Goal: Task Accomplishment & Management: Complete application form

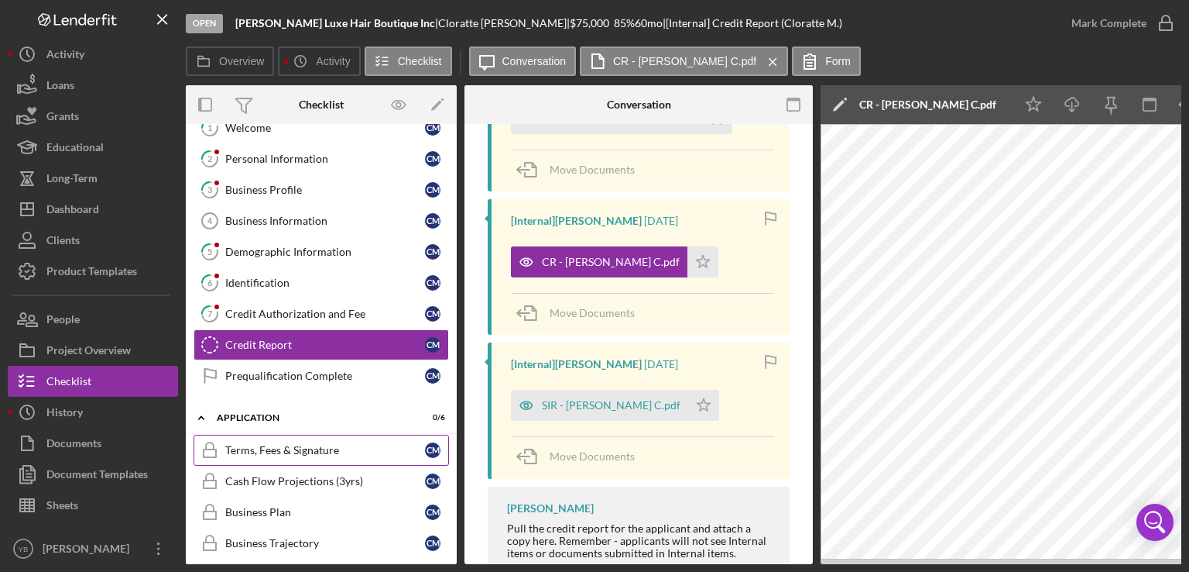
click at [335, 444] on div "Terms, Fees & Signature" at bounding box center [325, 450] width 200 height 12
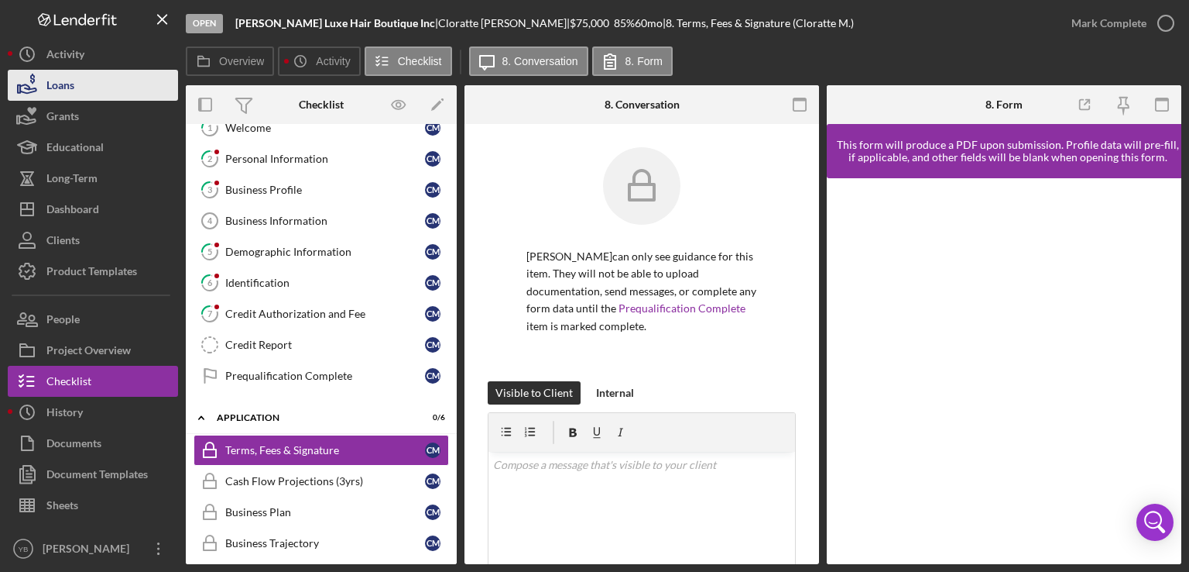
click at [70, 92] on div "Loans" at bounding box center [60, 87] width 28 height 35
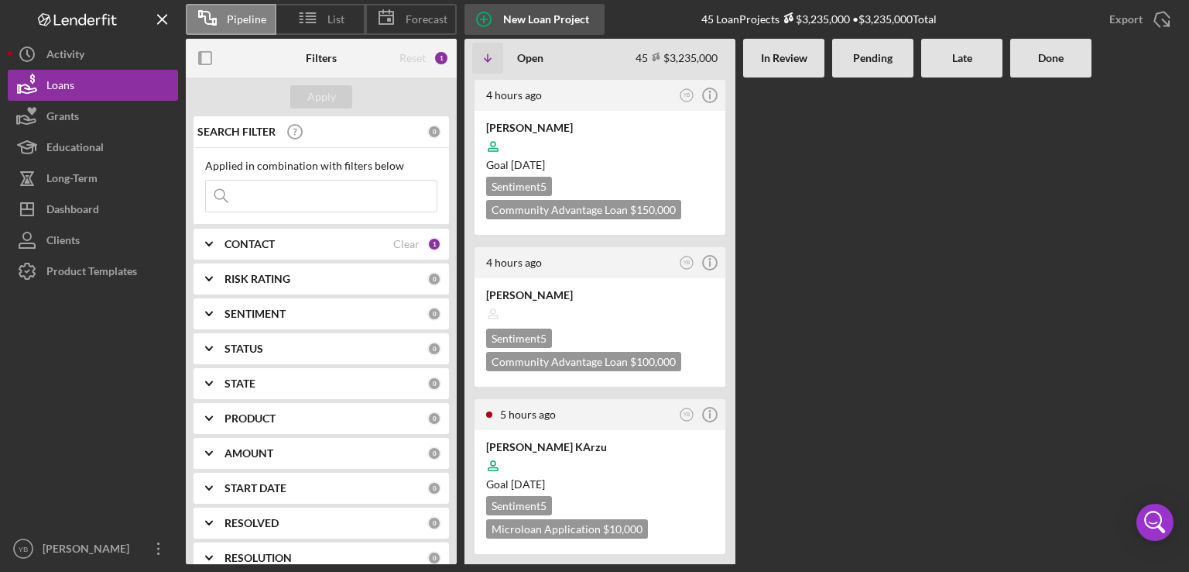
click at [537, 12] on div "New Loan Project" at bounding box center [546, 19] width 86 height 31
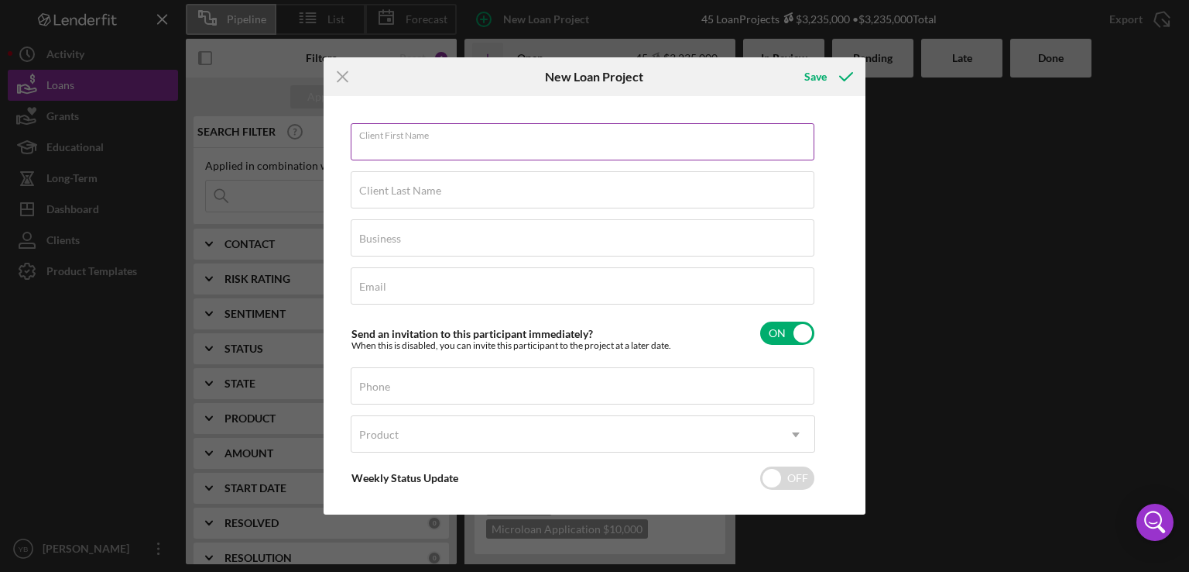
click at [582, 135] on div "Client First Name Required" at bounding box center [583, 142] width 465 height 39
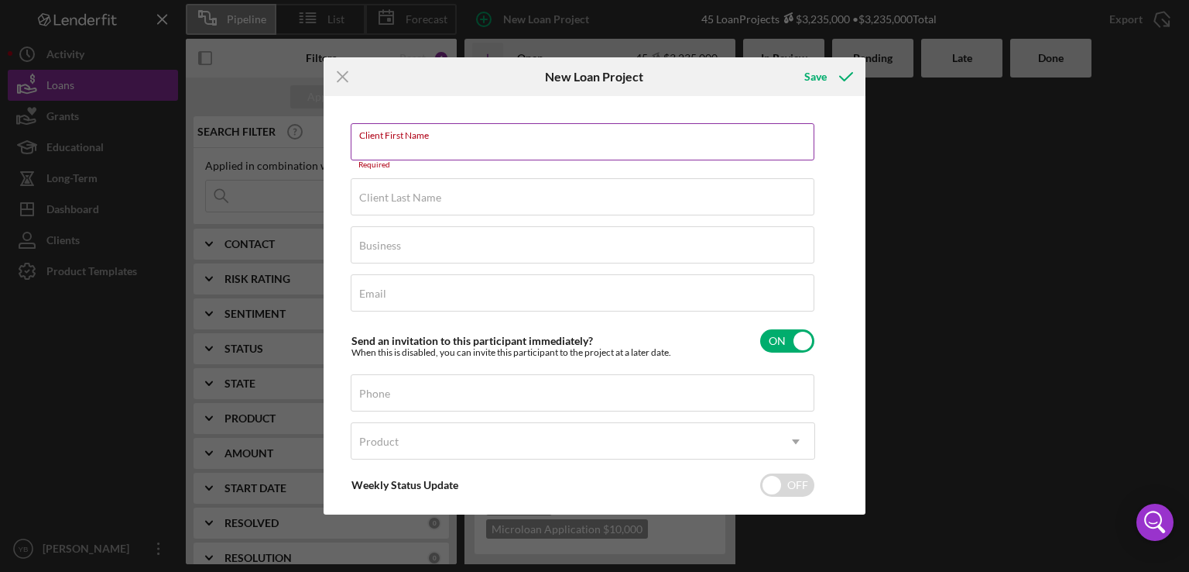
click at [427, 146] on input "Client First Name" at bounding box center [583, 141] width 464 height 37
paste input "[PERSON_NAME]"
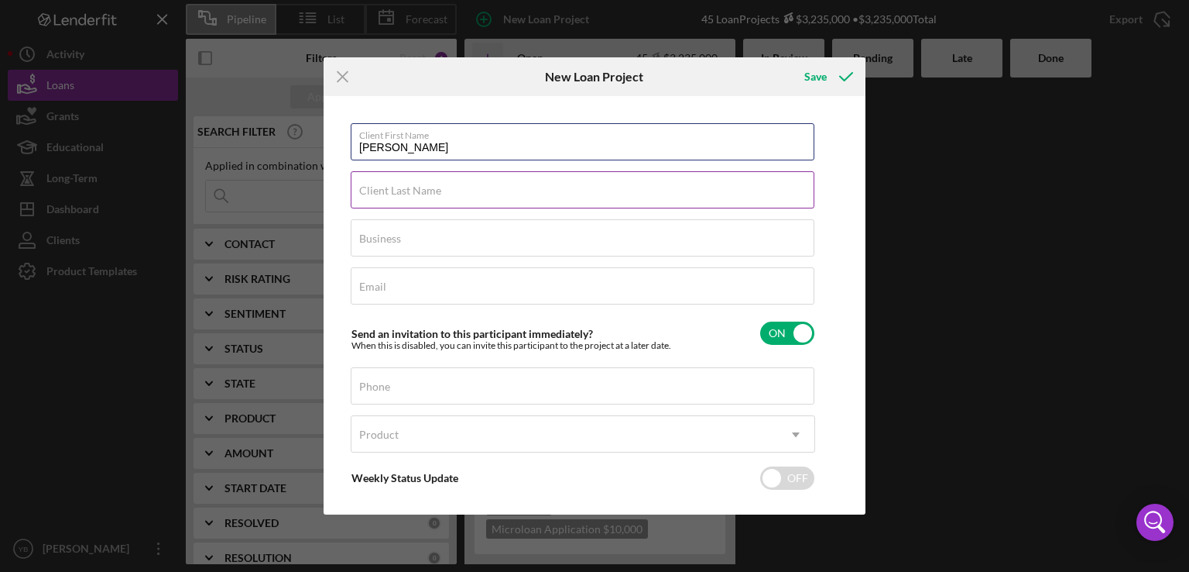
type input "[PERSON_NAME]"
click at [416, 201] on input "Client Last Name" at bounding box center [583, 189] width 464 height 37
paste input "[PERSON_NAME]"
click at [437, 193] on input "[PERSON_NAME]" at bounding box center [583, 189] width 464 height 37
type input "[PERSON_NAME]"
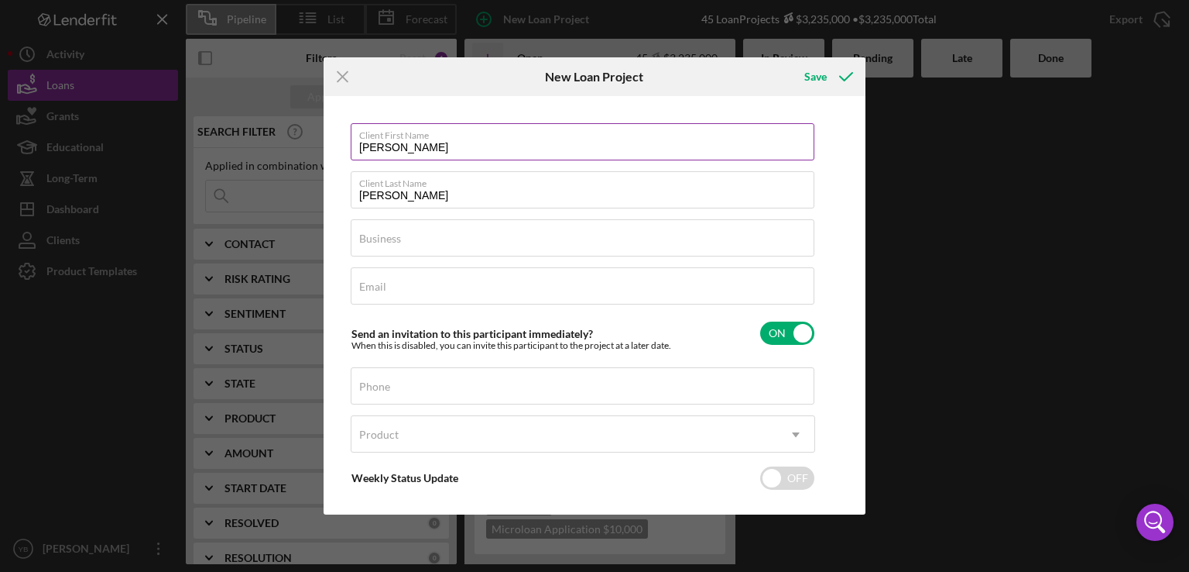
click at [506, 142] on input "[PERSON_NAME]" at bounding box center [583, 141] width 464 height 37
type input "Vakhtang"
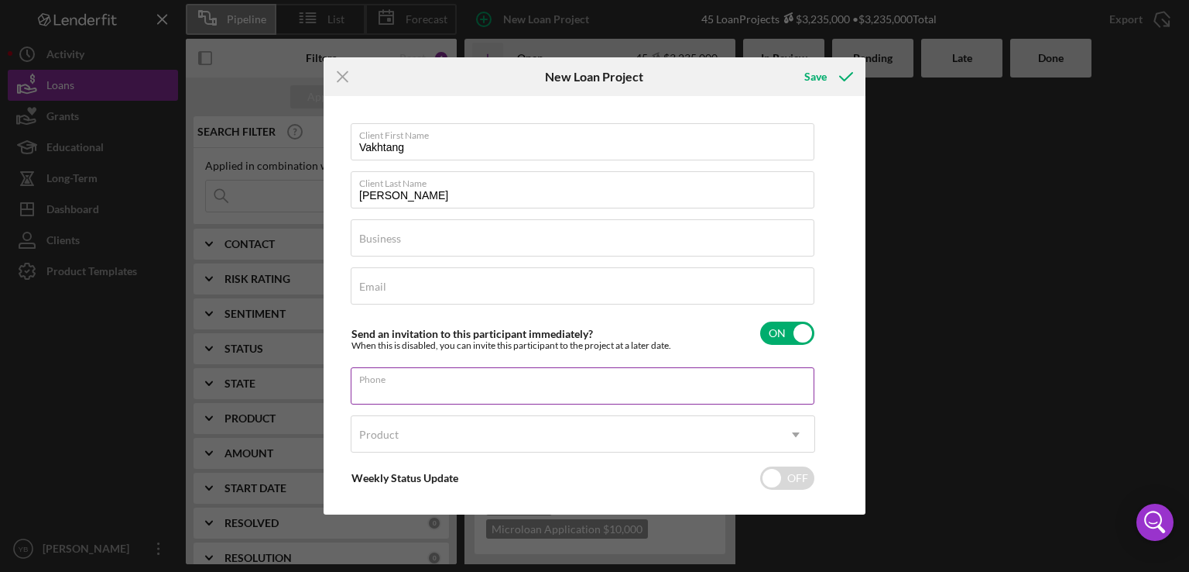
click at [415, 390] on input "Phone" at bounding box center [583, 385] width 464 height 37
paste input "[PHONE_NUMBER]"
type input "[PHONE_NUMBER]"
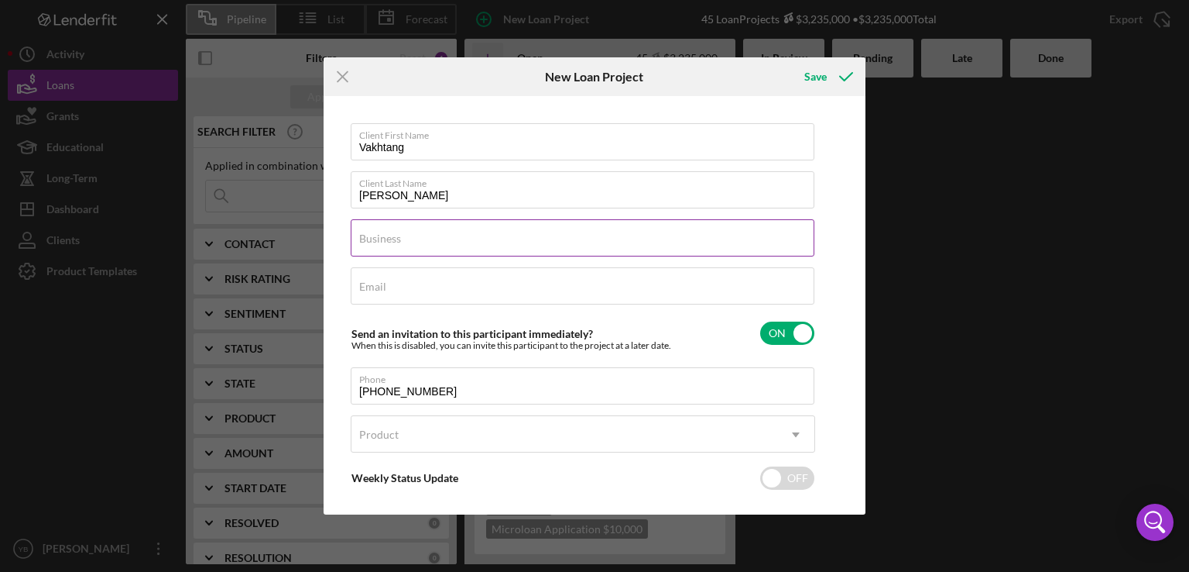
click at [400, 243] on label "Business" at bounding box center [380, 238] width 42 height 12
click at [400, 243] on input "Business" at bounding box center [583, 237] width 464 height 37
paste input "CARS AND PARTS HUB LLC"
type input "CARS AND PARTS HUB LLC"
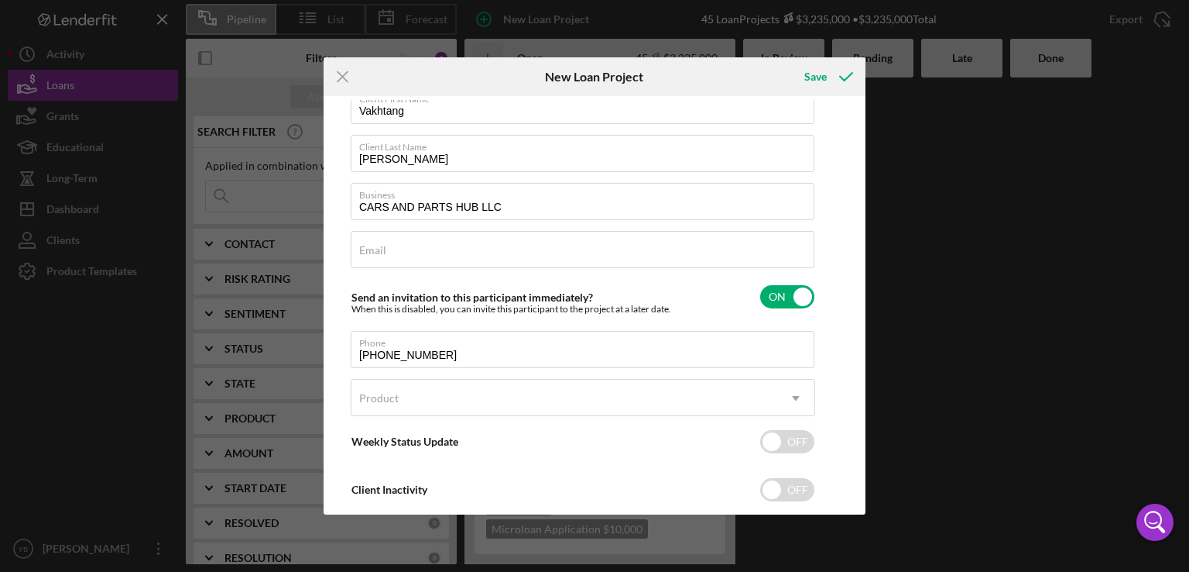
scroll to position [37, 0]
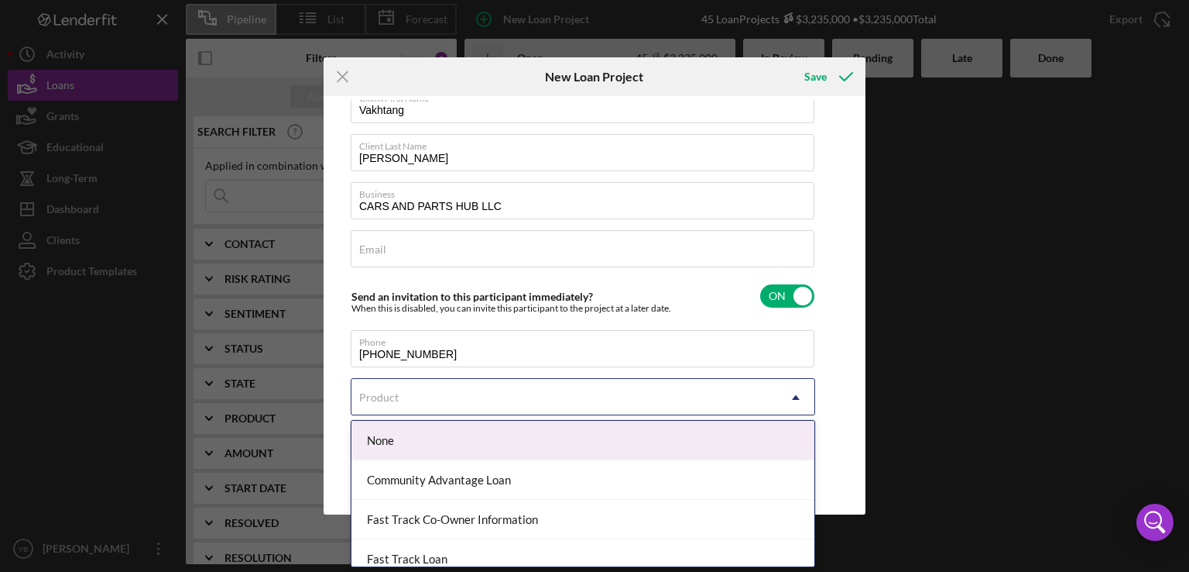
click at [793, 391] on icon "Icon/Dropdown Arrow" at bounding box center [795, 397] width 37 height 37
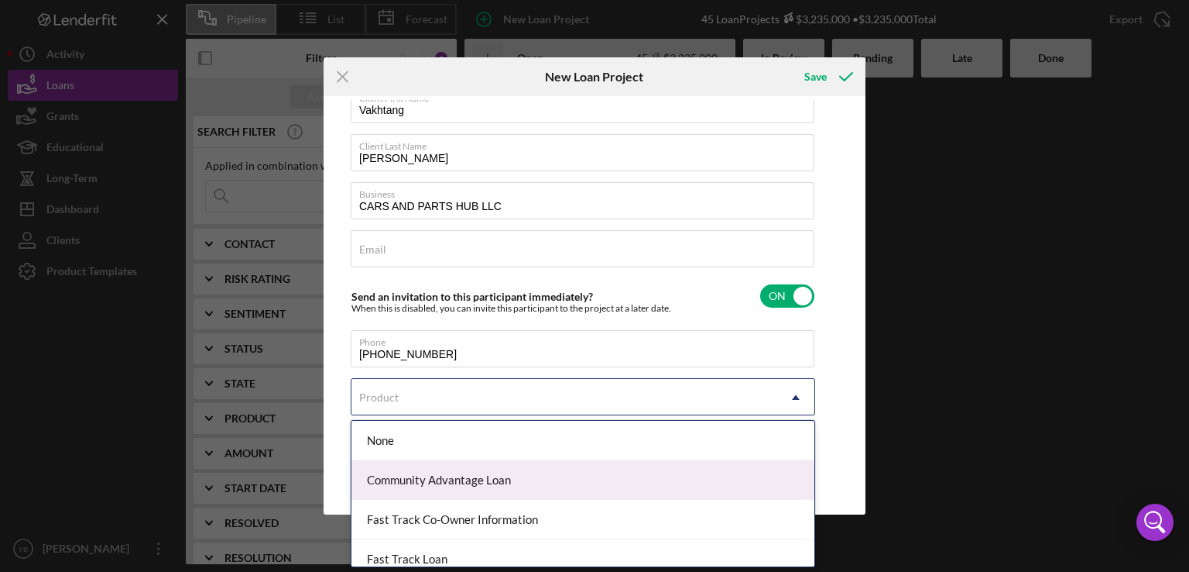
click at [467, 484] on div "Community Advantage Loan" at bounding box center [583, 479] width 463 height 39
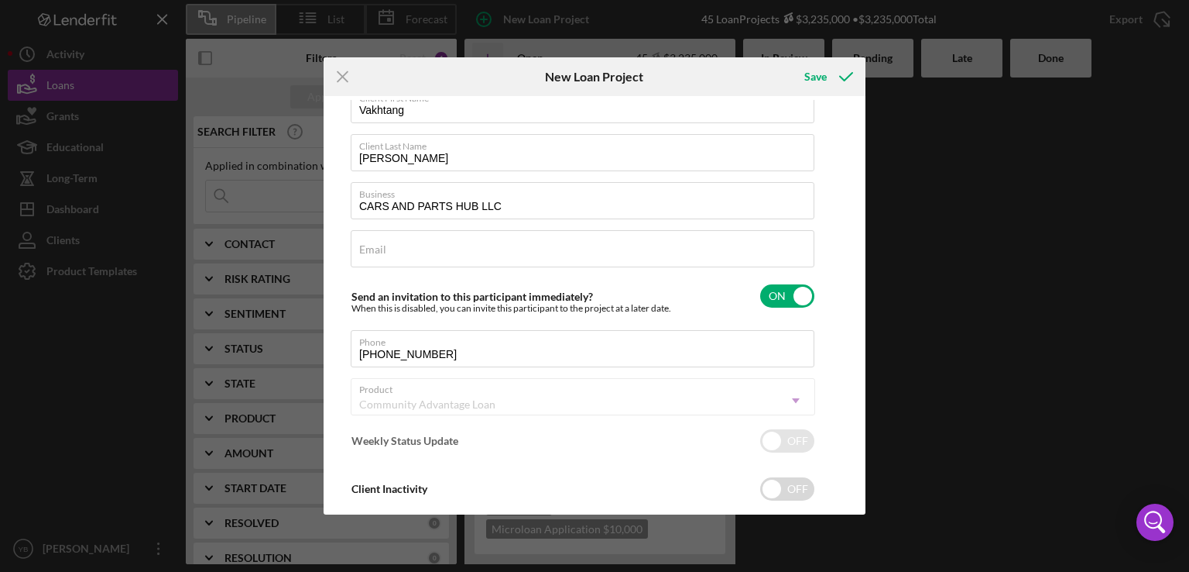
checkbox input "true"
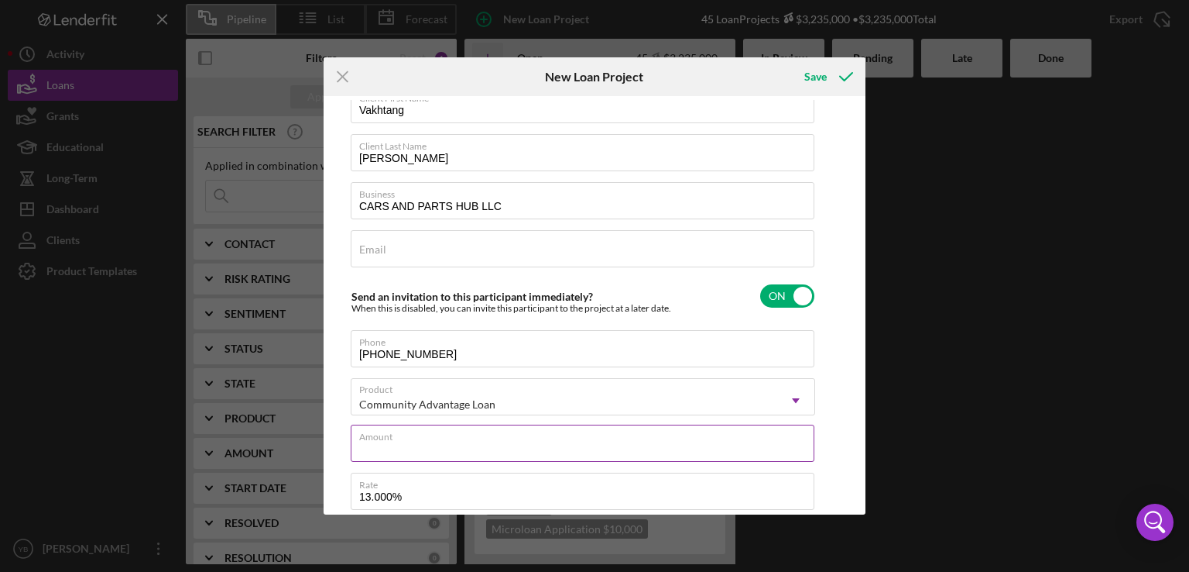
click at [407, 441] on input "Amount" at bounding box center [583, 442] width 464 height 37
type input "$1"
type textarea "Here's a snapshot of information that has been fully approved, as well as the i…"
type input "$10"
type textarea "Here's a snapshot of information that has been fully approved, as well as the i…"
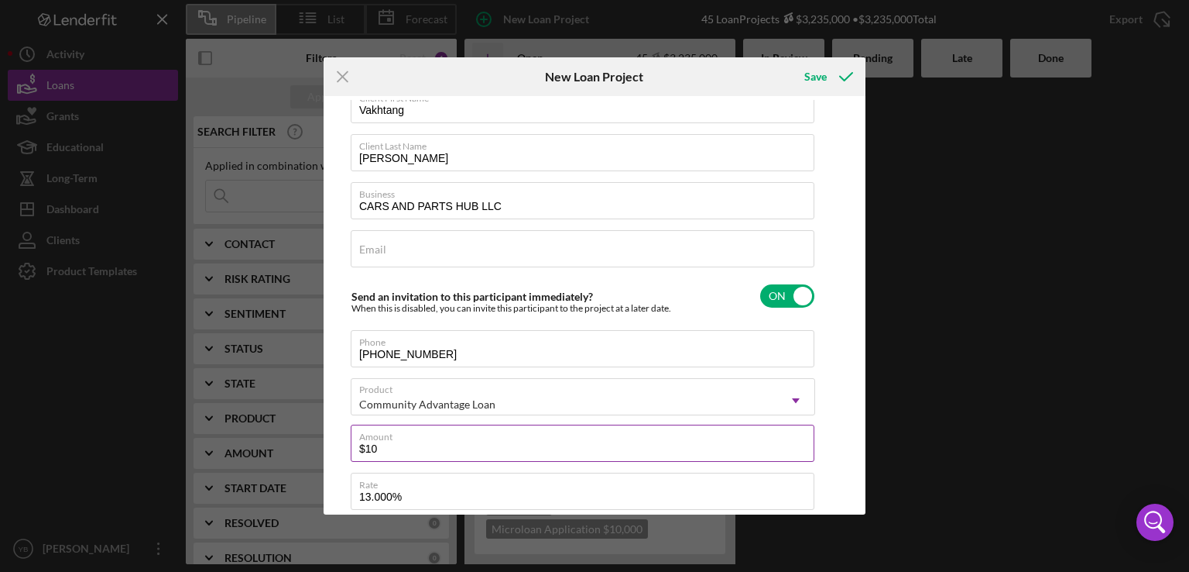
type input "$100"
type textarea "Here's a snapshot of information that has been fully approved, as well as the i…"
type input "$1,000"
type textarea "Here's a snapshot of information that has been fully approved, as well as the i…"
type input "$10,000"
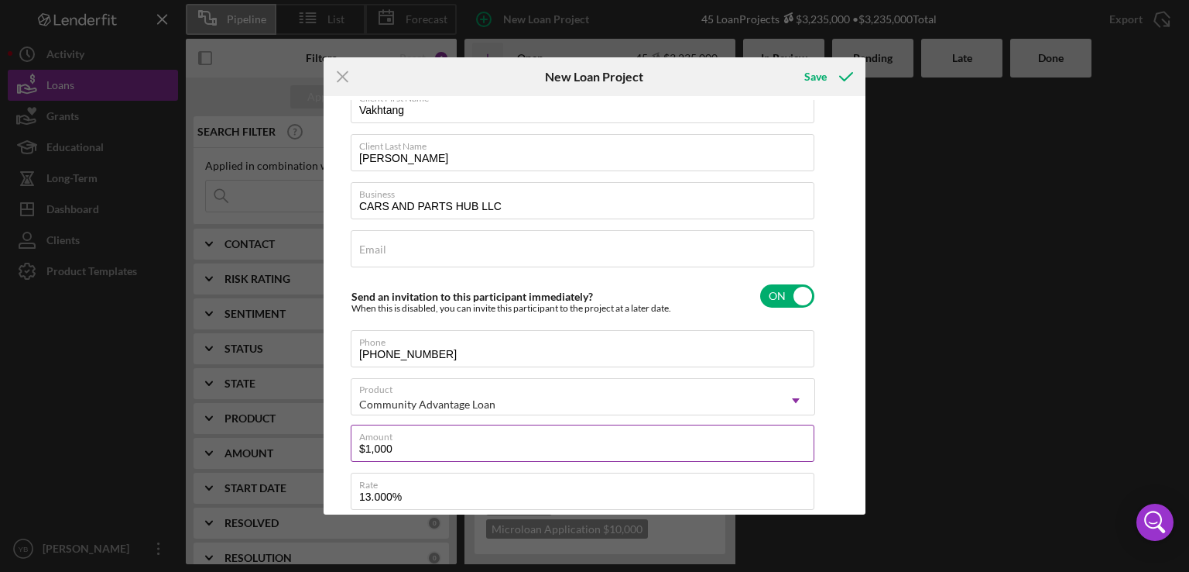
type textarea "Here's a snapshot of information that has been fully approved, as well as the i…"
type input "$100,000"
type textarea "Here's a snapshot of information that has been fully approved, as well as the i…"
type input "$100,000"
drag, startPoint x: 856, startPoint y: 317, endPoint x: 875, endPoint y: 331, distance: 24.3
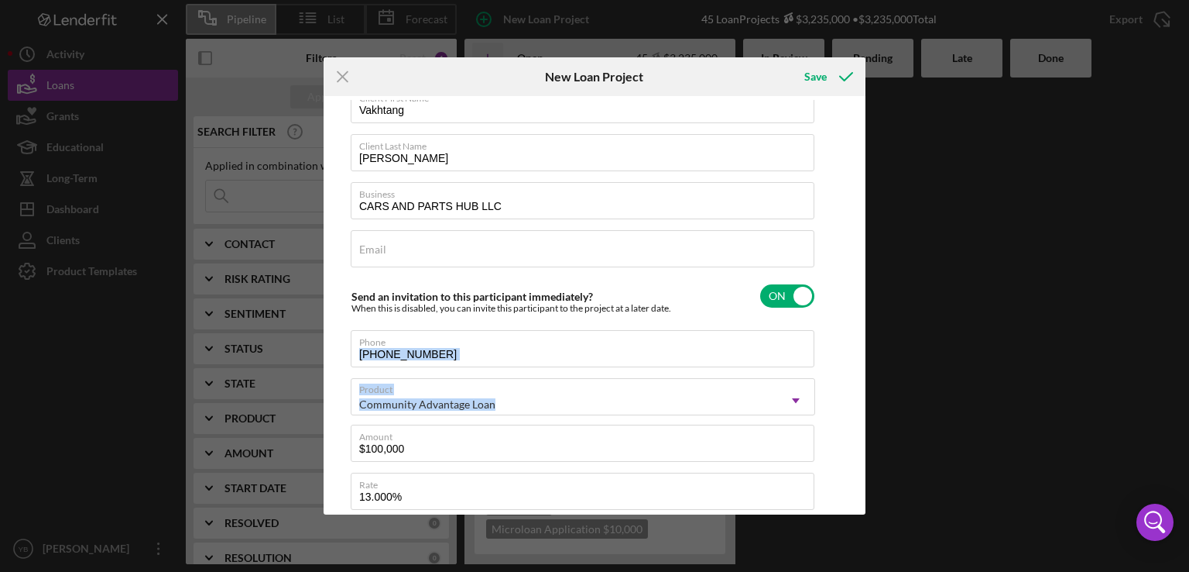
click at [875, 331] on div "Icon/Menu Close New Loan Project Save Client First Name Vakhtang Client Last Na…" at bounding box center [594, 286] width 1189 height 572
drag, startPoint x: 862, startPoint y: 326, endPoint x: 853, endPoint y: 359, distance: 33.6
click at [853, 359] on div "Client First Name Vakhtang Client Last Name [PERSON_NAME] Business CARS AND PAR…" at bounding box center [595, 305] width 542 height 418
click at [853, 359] on div "Client First Name Vakhtang Client Last Name [PERSON_NAME] Business CARS AND PAR…" at bounding box center [595, 305] width 534 height 410
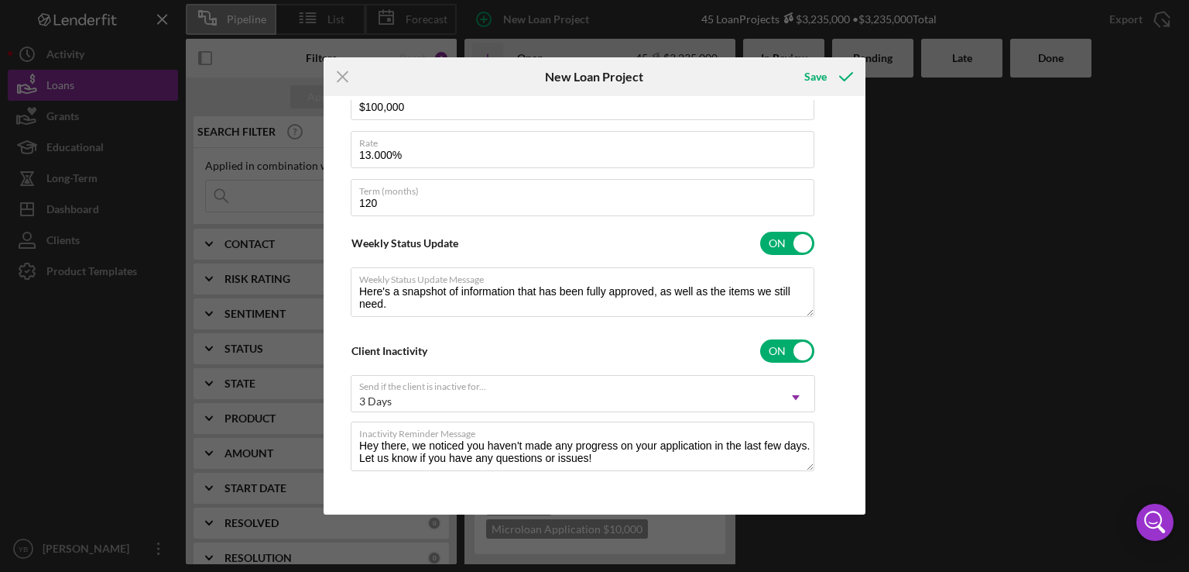
scroll to position [0, 0]
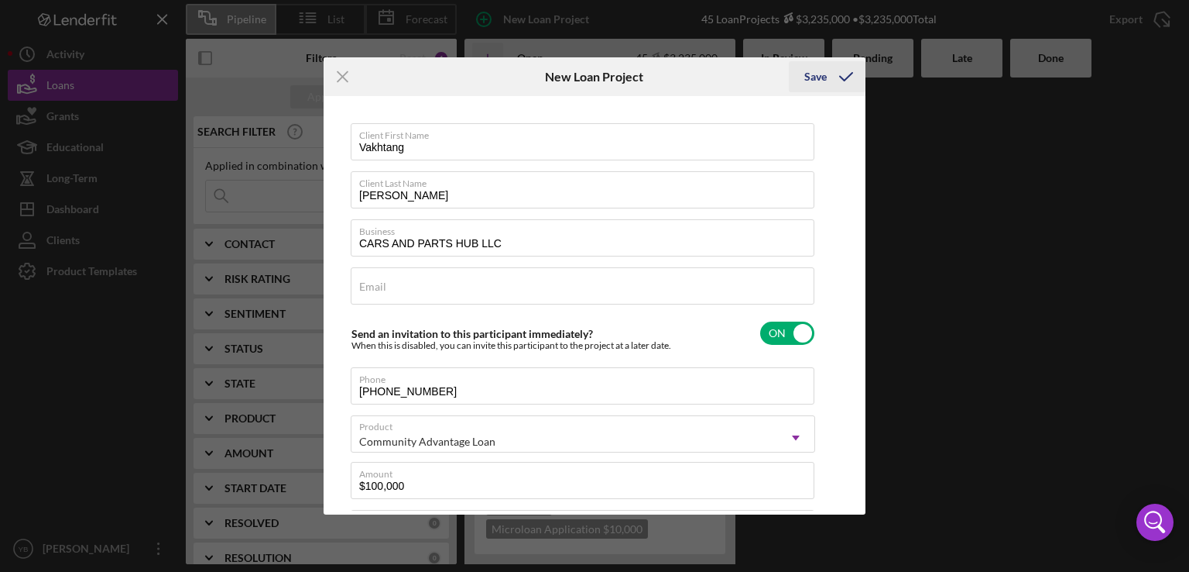
click at [819, 73] on div "Save" at bounding box center [816, 76] width 22 height 31
type textarea "Here's a snapshot of information that has been fully approved, as well as the i…"
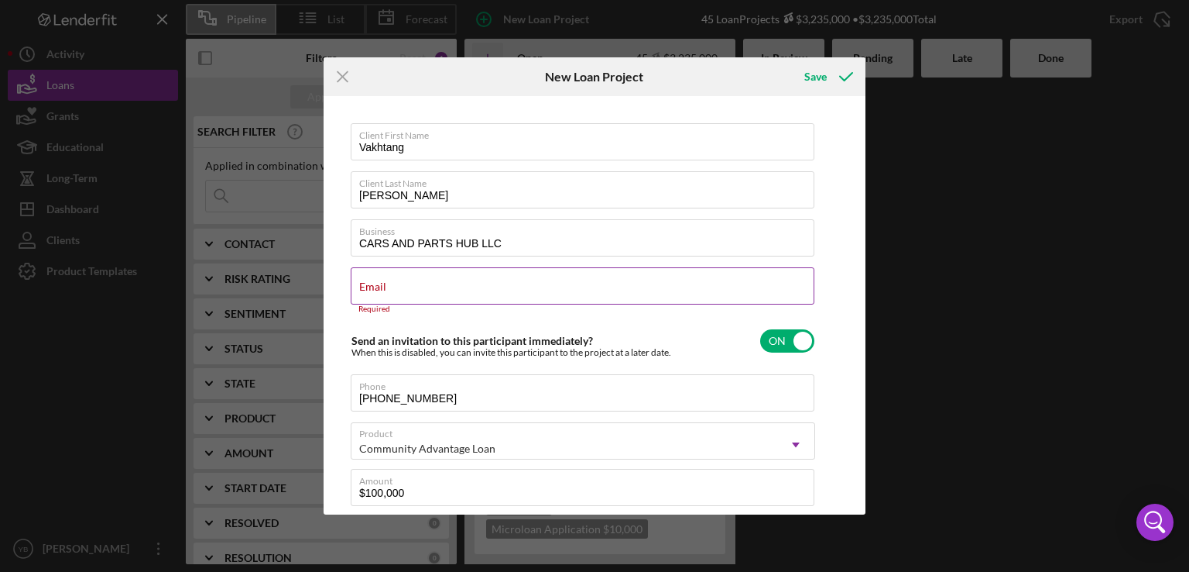
click at [409, 285] on input "Email" at bounding box center [583, 285] width 464 height 37
paste input "[EMAIL_ADDRESS][DOMAIN_NAME]"
type input "[EMAIL_ADDRESS][DOMAIN_NAME]"
type textarea "Here's a snapshot of information that has been fully approved, as well as the i…"
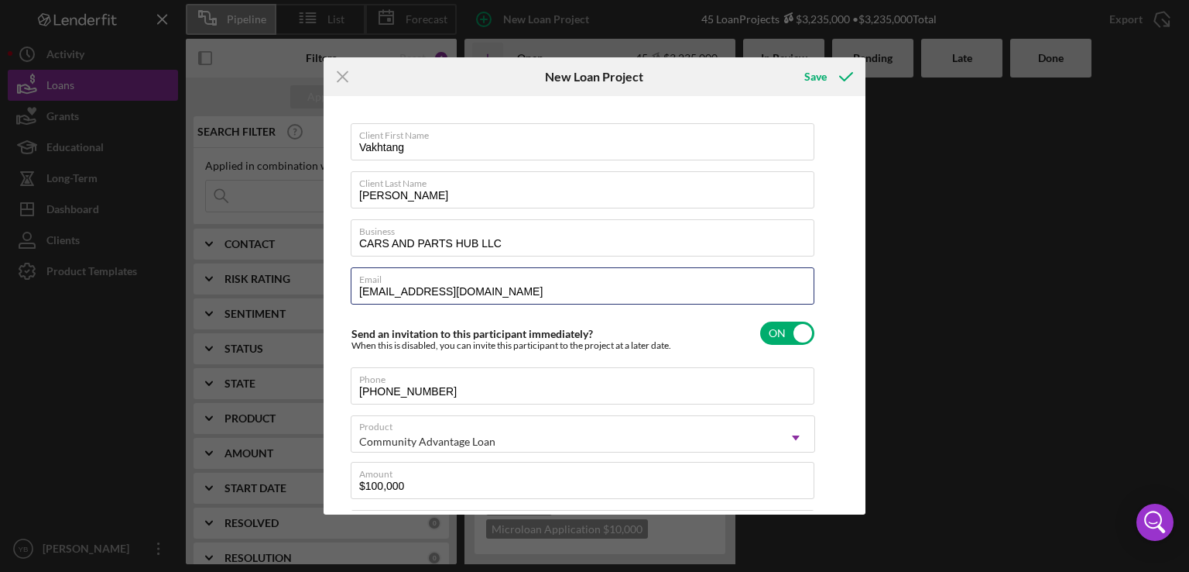
type input "[EMAIL_ADDRESS][DOMAIN_NAME]"
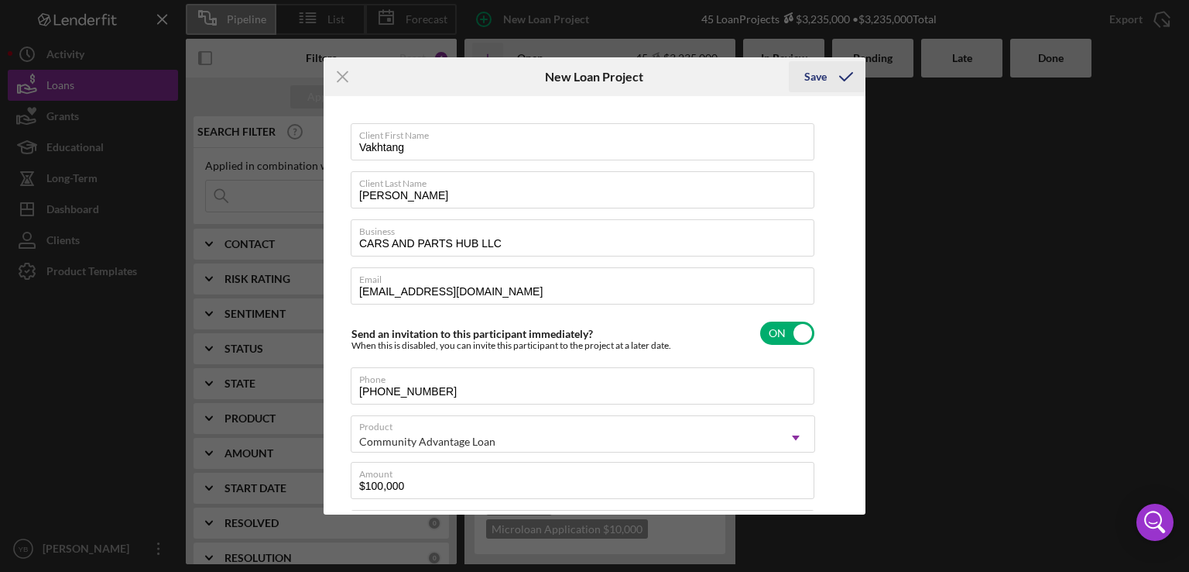
click at [815, 81] on div "Save" at bounding box center [816, 76] width 22 height 31
type textarea "Here's a snapshot of information that has been fully approved, as well as the i…"
checkbox input "false"
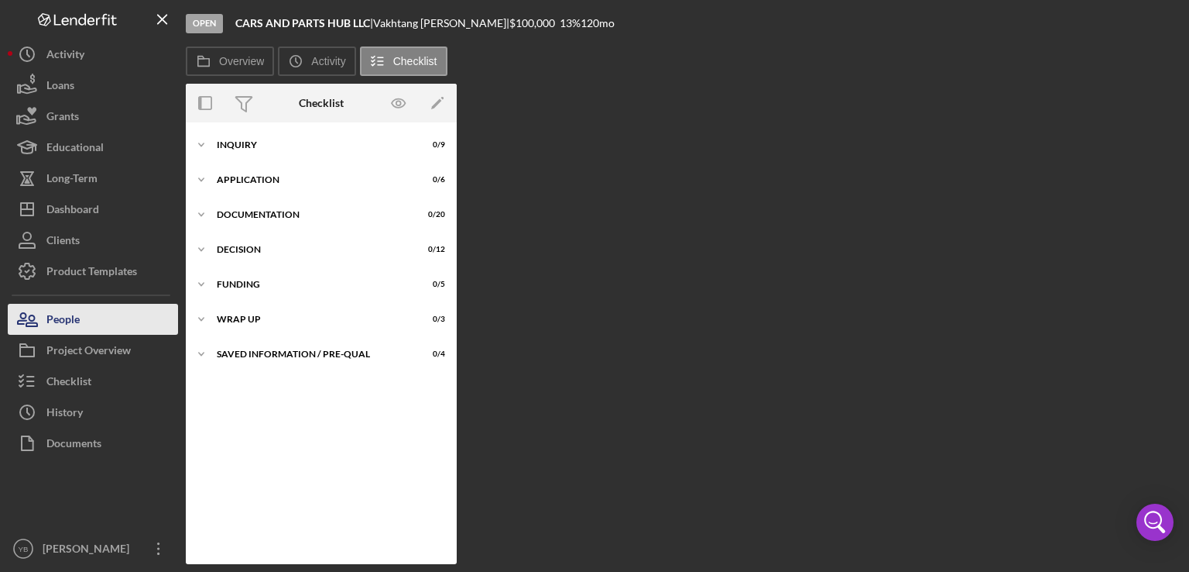
click at [70, 313] on div "People" at bounding box center [62, 321] width 33 height 35
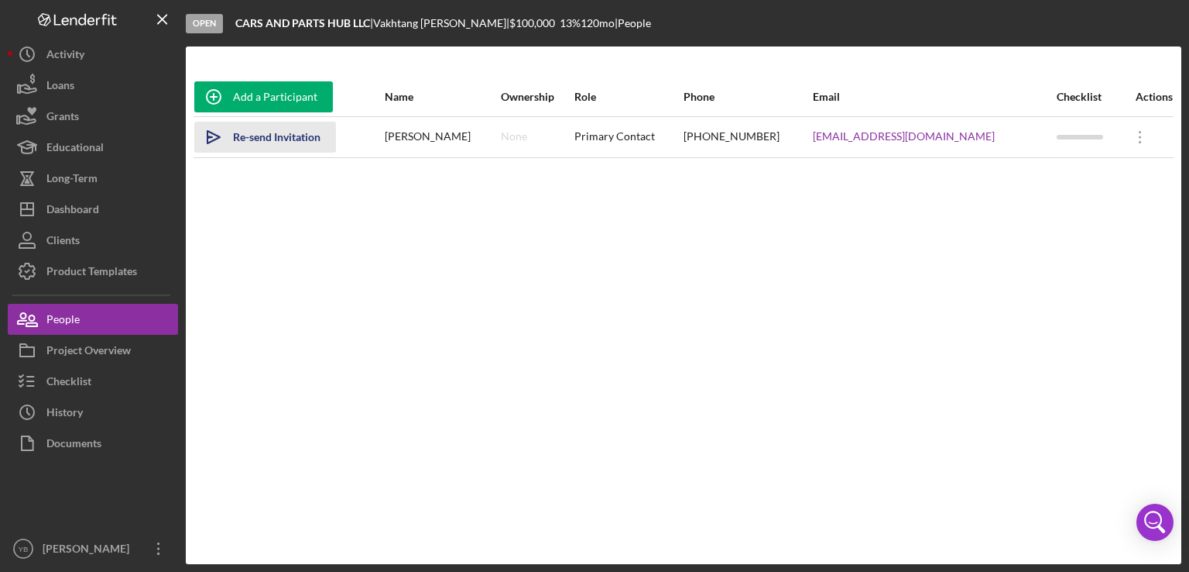
click at [279, 136] on div "Re-send Invitation" at bounding box center [277, 137] width 88 height 31
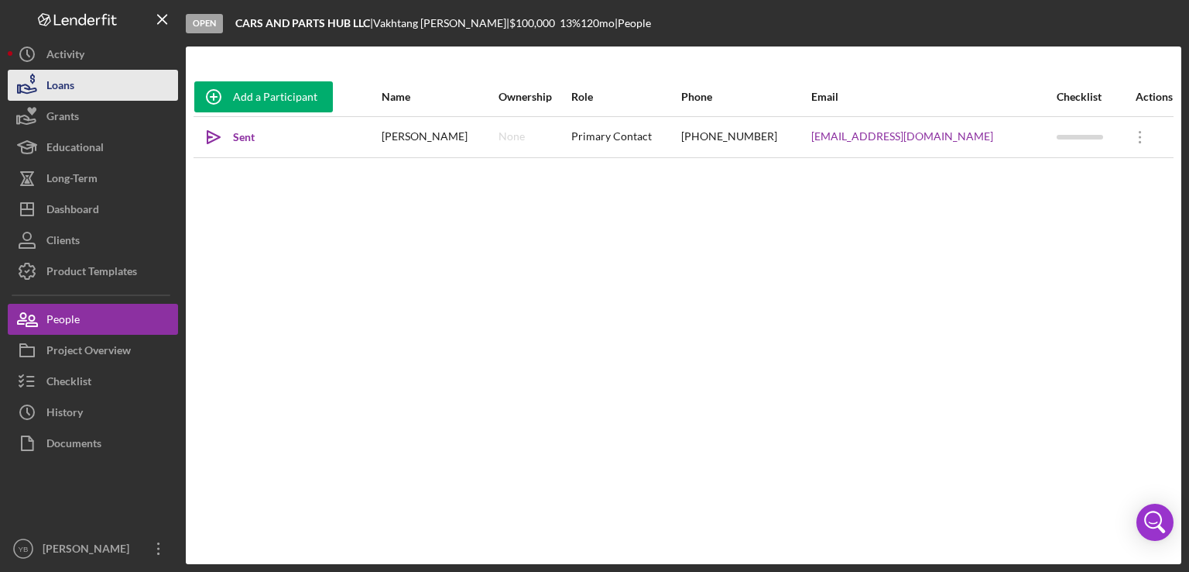
click at [93, 91] on button "Loans" at bounding box center [93, 85] width 170 height 31
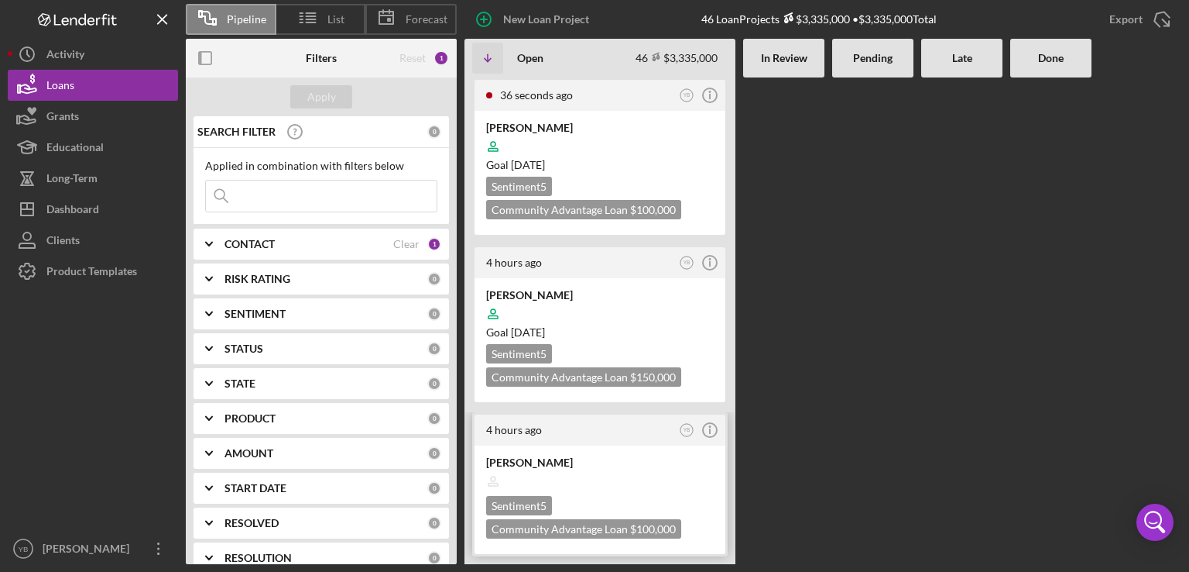
click at [638, 462] on div "[PERSON_NAME]" at bounding box center [600, 462] width 228 height 15
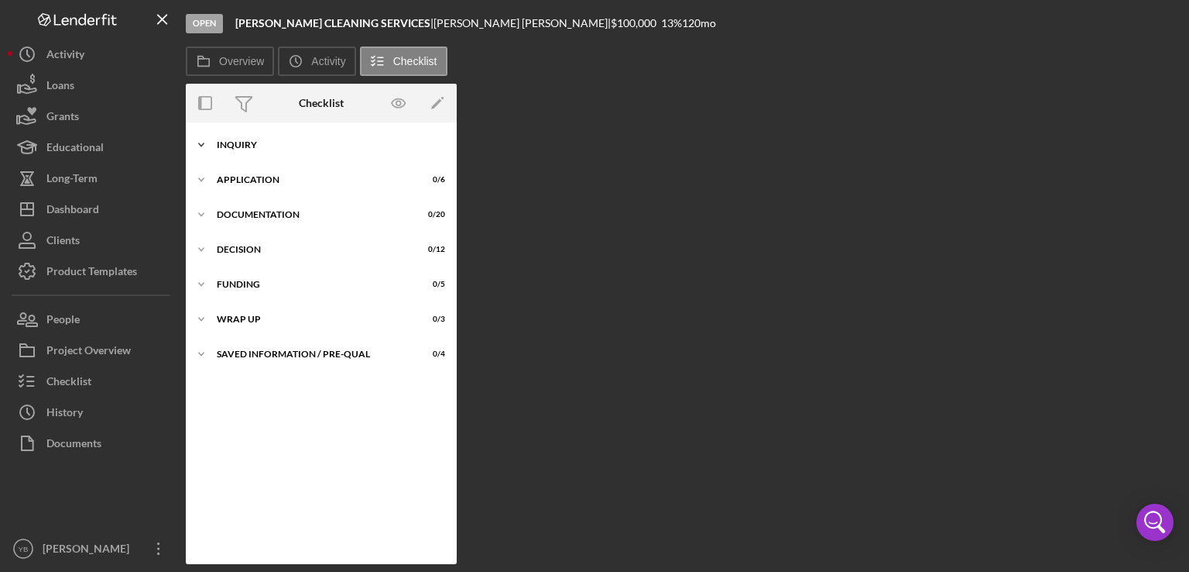
click at [248, 143] on div "Inquiry" at bounding box center [327, 144] width 221 height 9
